Goal: Task Accomplishment & Management: Use online tool/utility

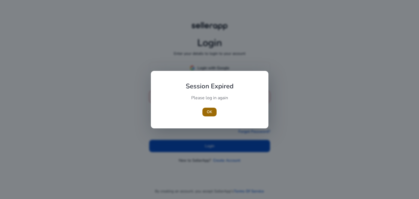
type input "**********"
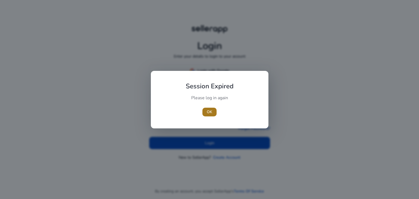
click at [214, 115] on span "button" at bounding box center [210, 112] width 14 height 13
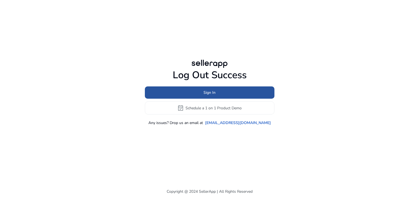
click at [224, 91] on span at bounding box center [210, 92] width 130 height 13
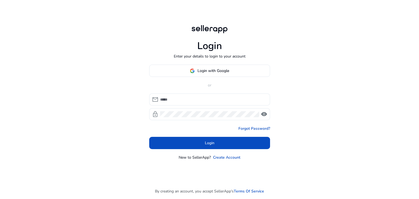
type input "**********"
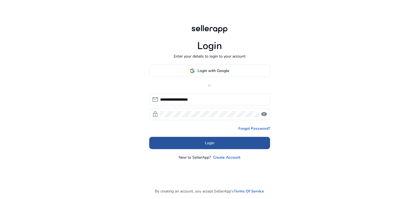
click at [212, 145] on span "Login" at bounding box center [210, 143] width 10 height 6
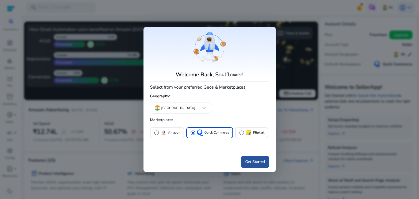
click at [245, 162] on span "Get Started" at bounding box center [255, 162] width 20 height 6
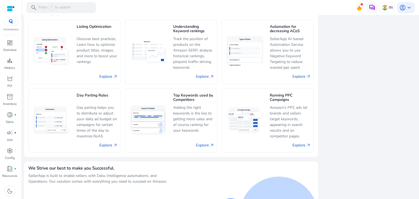
scroll to position [344, 0]
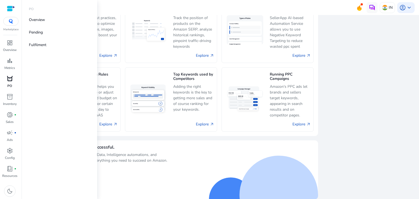
click at [7, 76] on span "orders" at bounding box center [10, 79] width 7 height 7
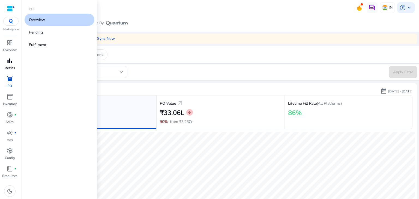
click at [11, 58] on span "bar_chart" at bounding box center [10, 61] width 7 height 7
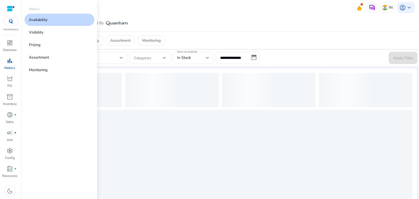
click at [47, 23] on link "Availability" at bounding box center [60, 20] width 70 height 12
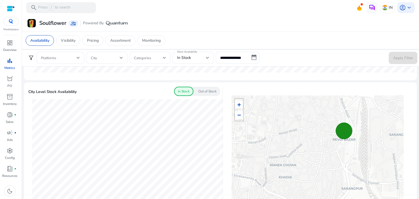
scroll to position [133, 0]
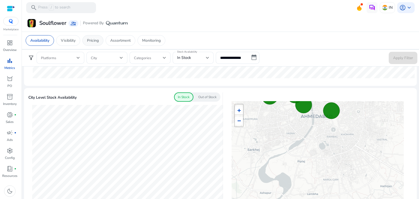
click at [95, 43] on p "Pricing" at bounding box center [93, 41] width 12 height 6
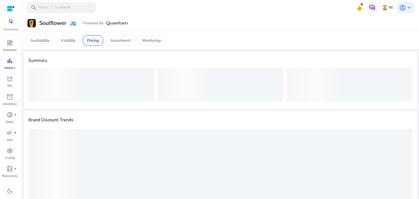
click at [95, 43] on p "Pricing" at bounding box center [93, 41] width 12 height 6
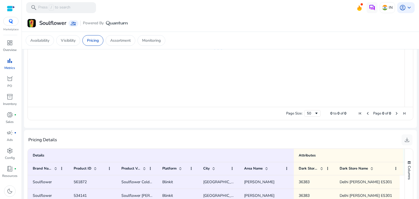
scroll to position [279, 0]
click at [404, 135] on button "download" at bounding box center [407, 139] width 11 height 11
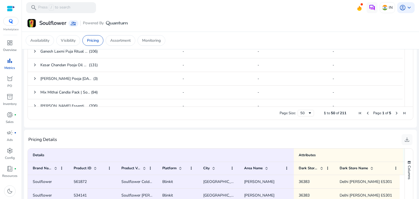
scroll to position [0, 0]
